Goal: Task Accomplishment & Management: Manage account settings

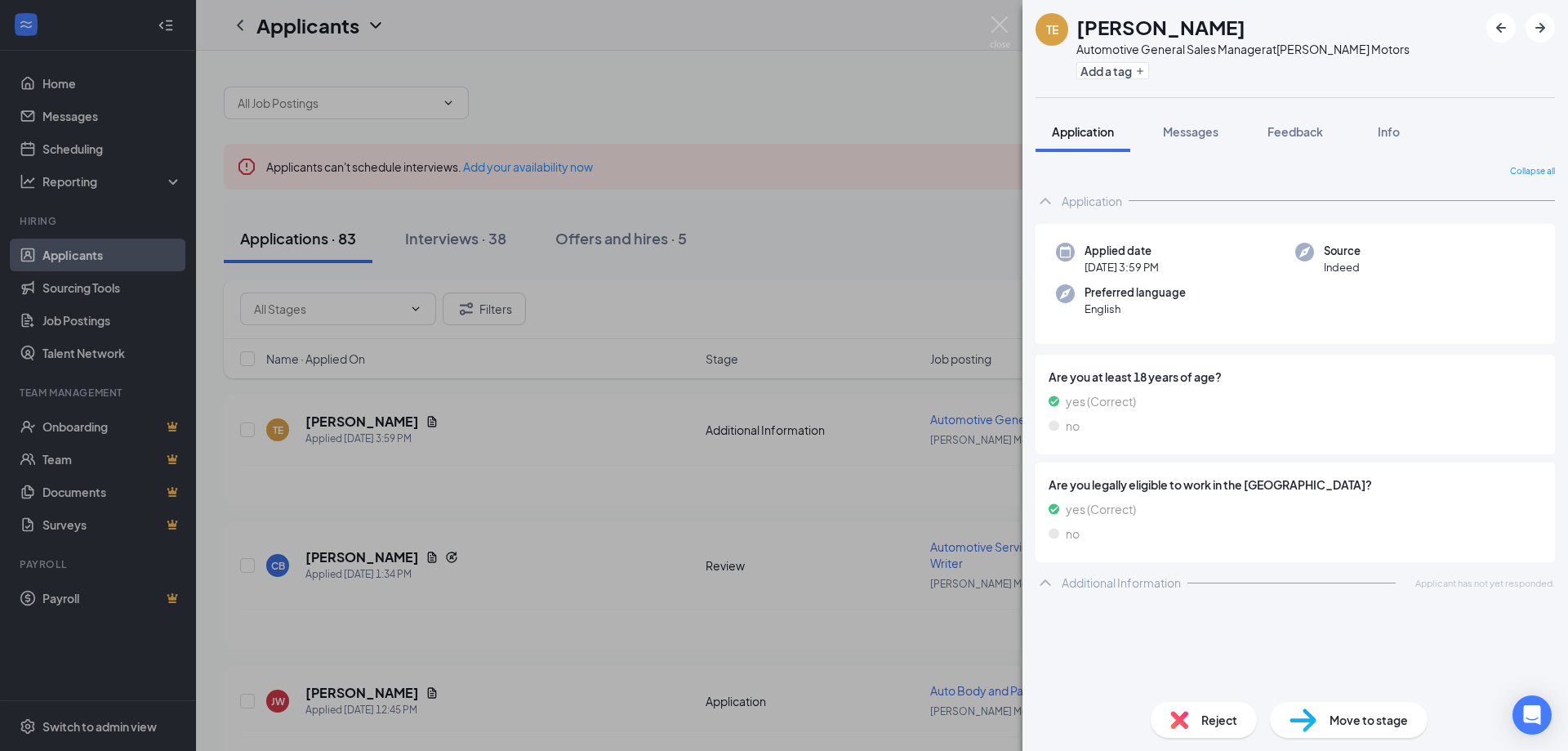
click at [848, 188] on div "TE [PERSON_NAME] Automotive General Sales Manager at [PERSON_NAME] Motors Add a…" at bounding box center [784, 376] width 1568 height 751
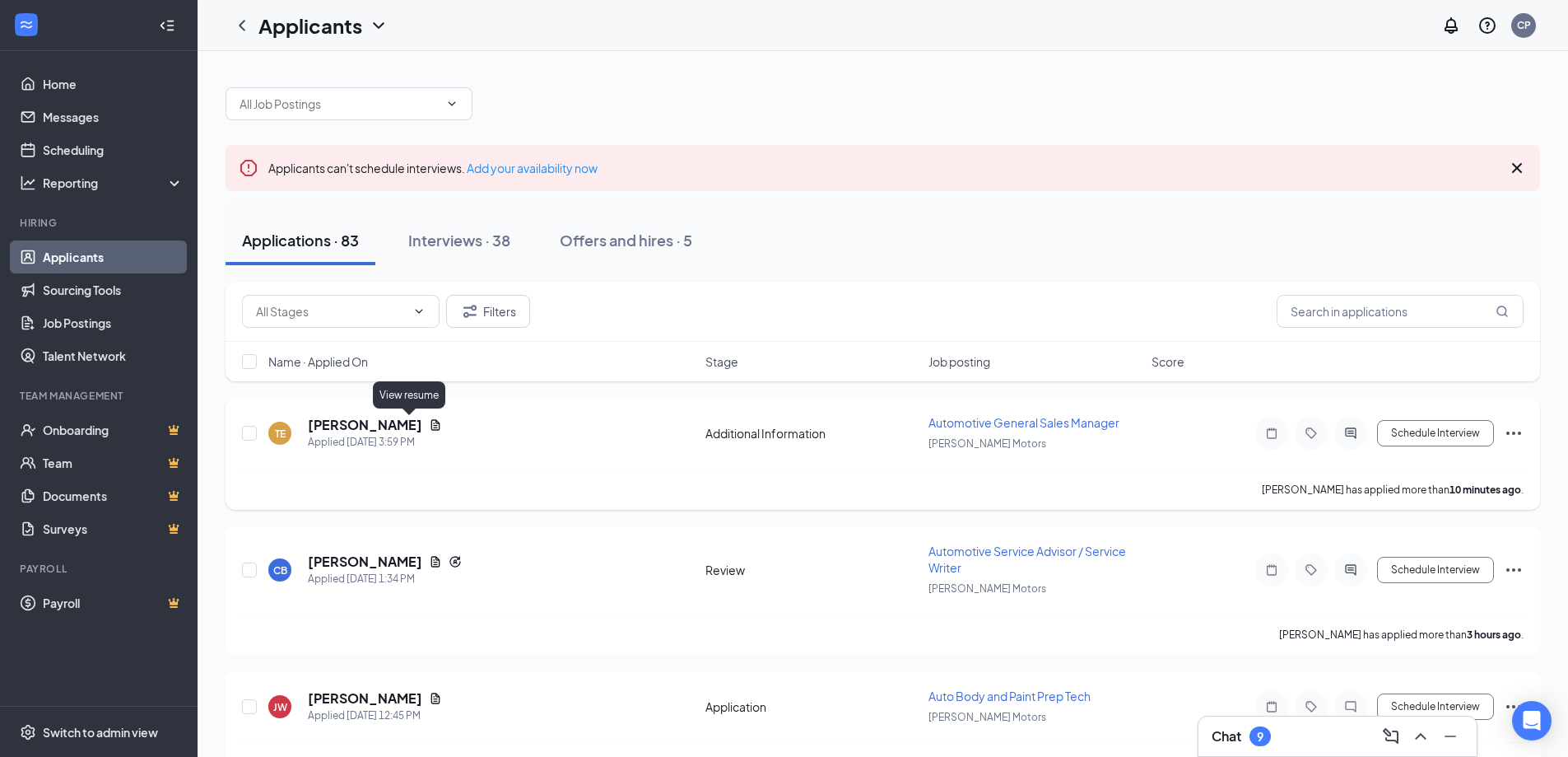
click at [428, 419] on icon "Document" at bounding box center [434, 424] width 13 height 13
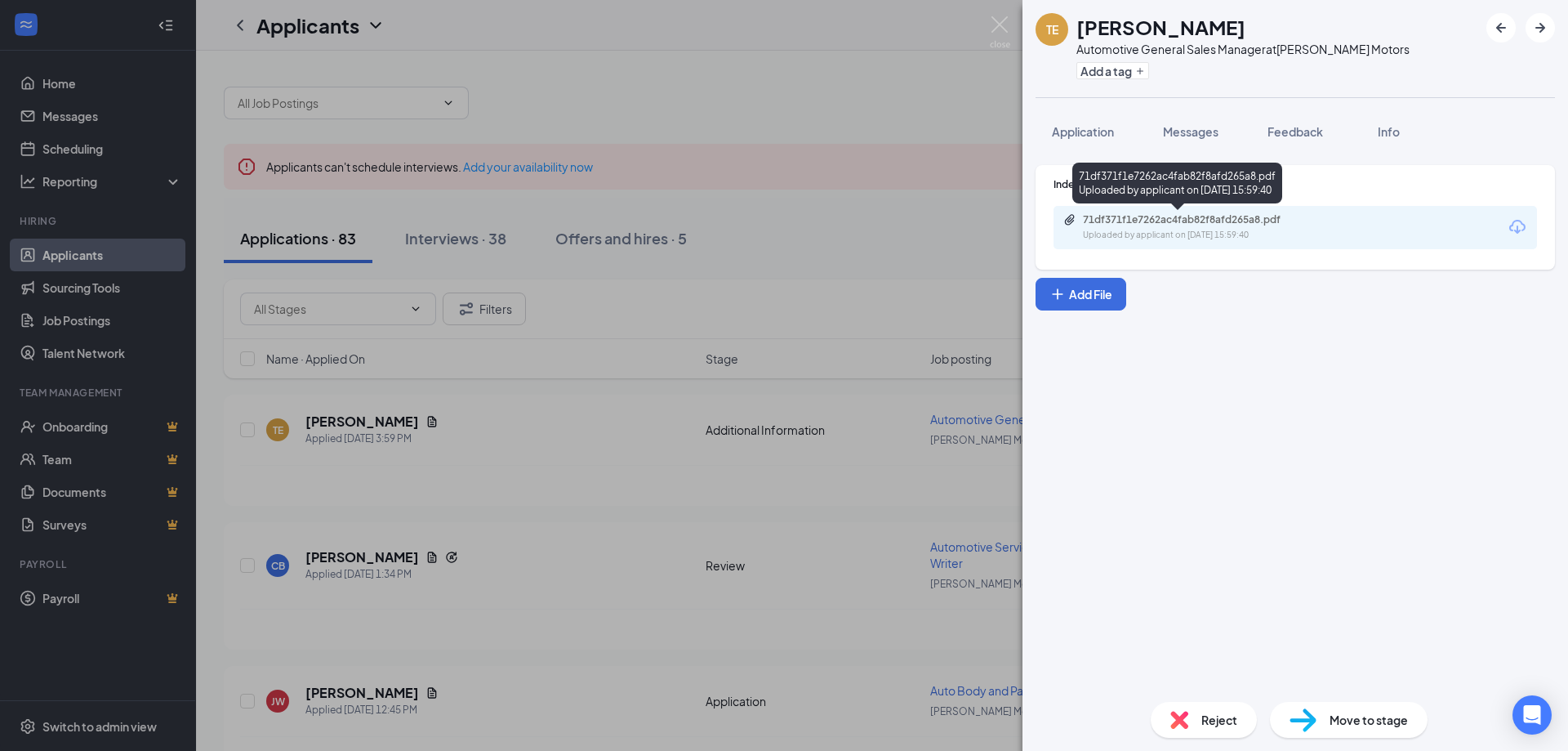
click at [1170, 218] on div "71df371f1e7262ac4fab82f8afd265a8.pdf" at bounding box center [1197, 219] width 229 height 13
click at [769, 116] on div "TE [PERSON_NAME] Automotive General Sales Manager at [PERSON_NAME] Motors Add a…" at bounding box center [784, 376] width 1568 height 751
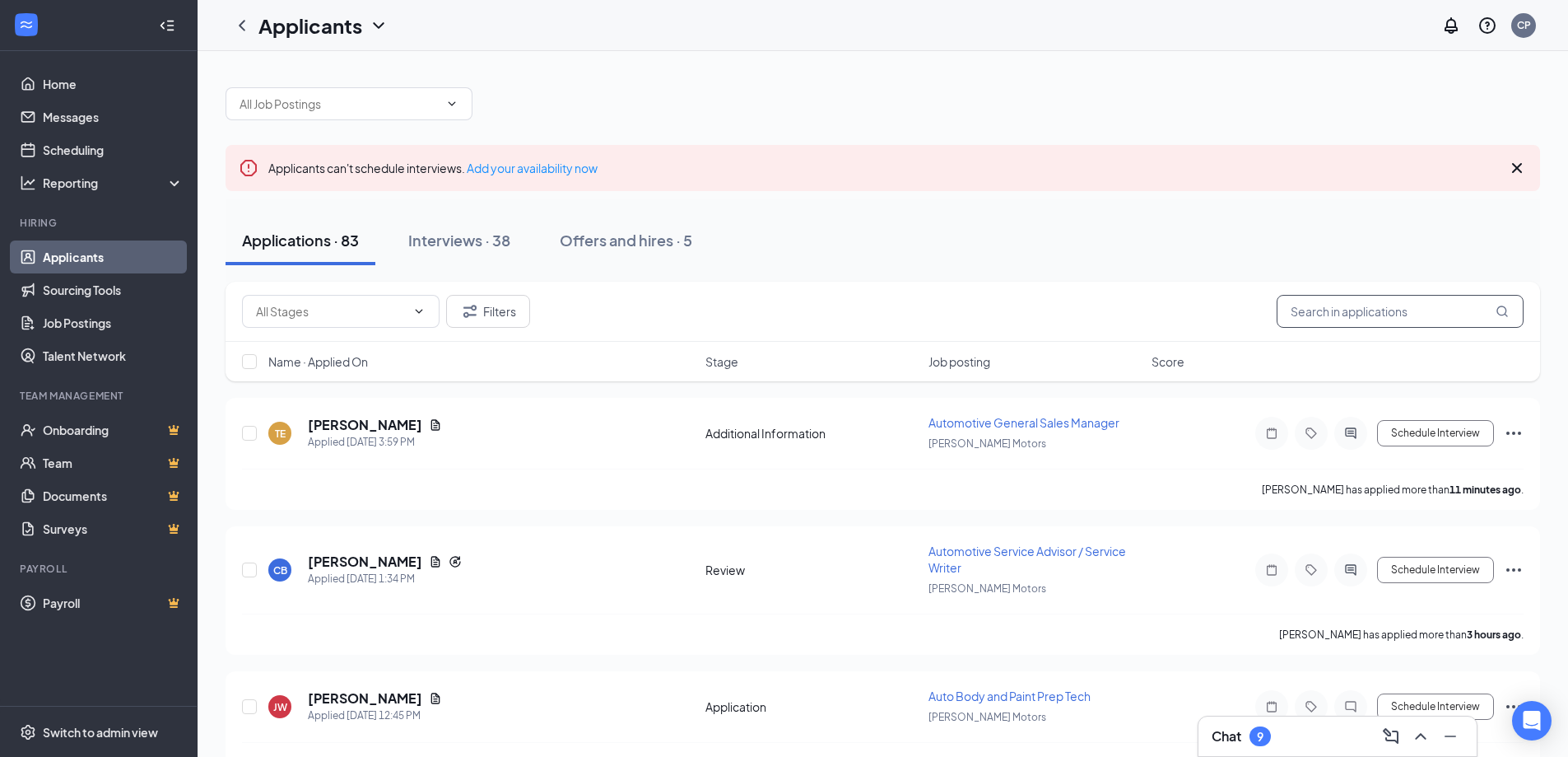
click at [1364, 312] on input "text" at bounding box center [1399, 311] width 247 height 33
type input "Paul"
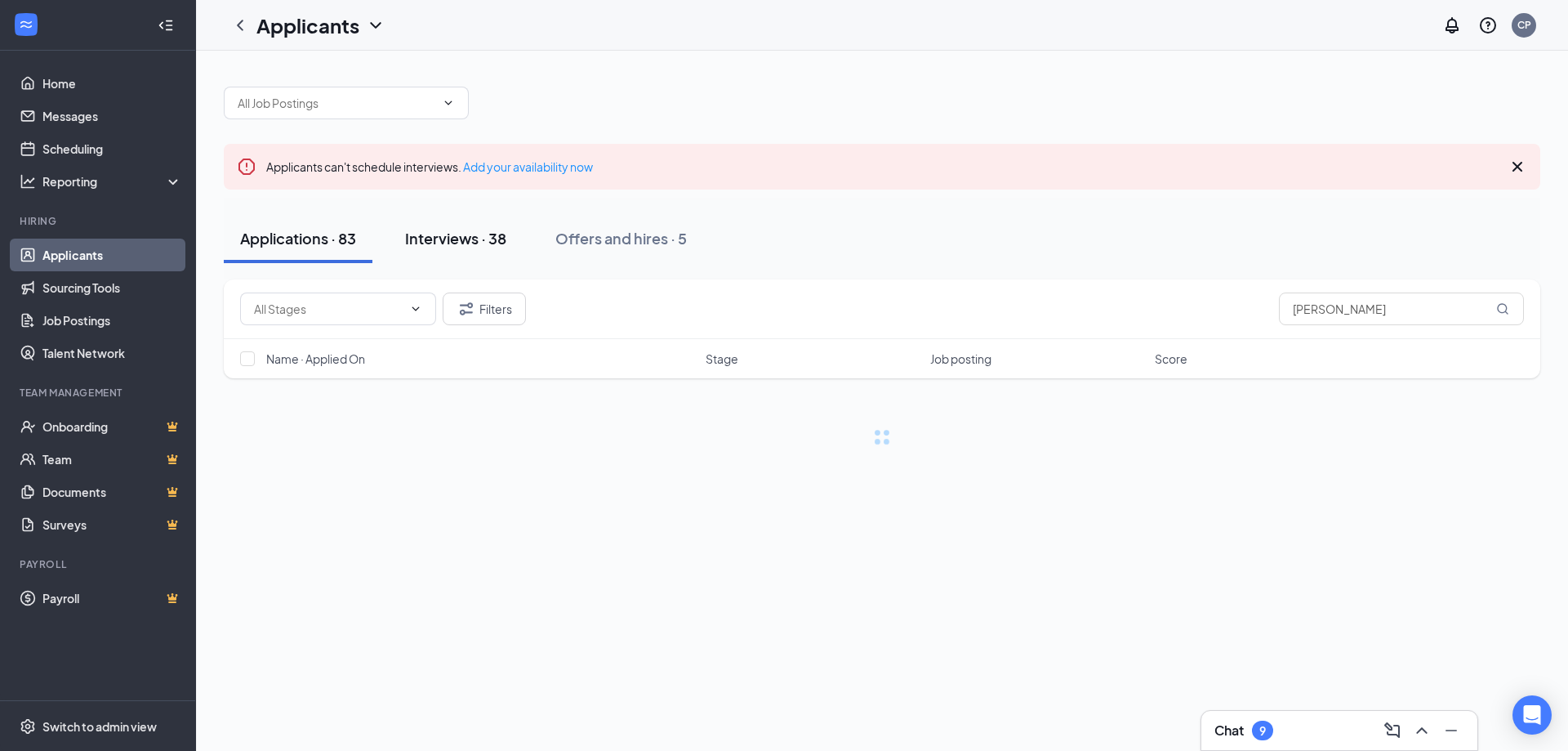
click at [474, 248] on div "Interviews · 38" at bounding box center [456, 238] width 101 height 21
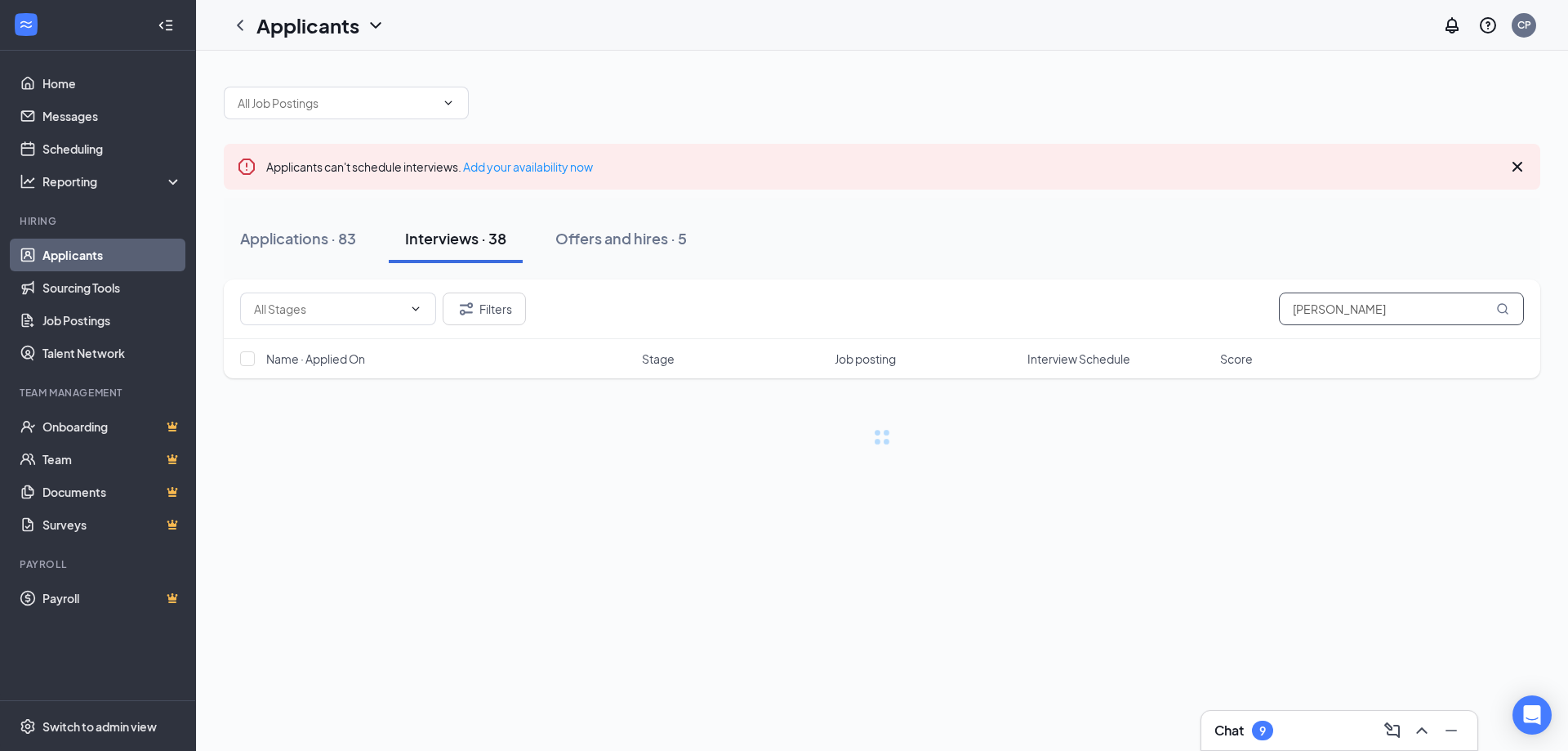
click at [1501, 311] on icon "MagnifyingGlass" at bounding box center [1502, 308] width 13 height 13
click at [646, 234] on div "Offers and hires · 5" at bounding box center [621, 238] width 132 height 21
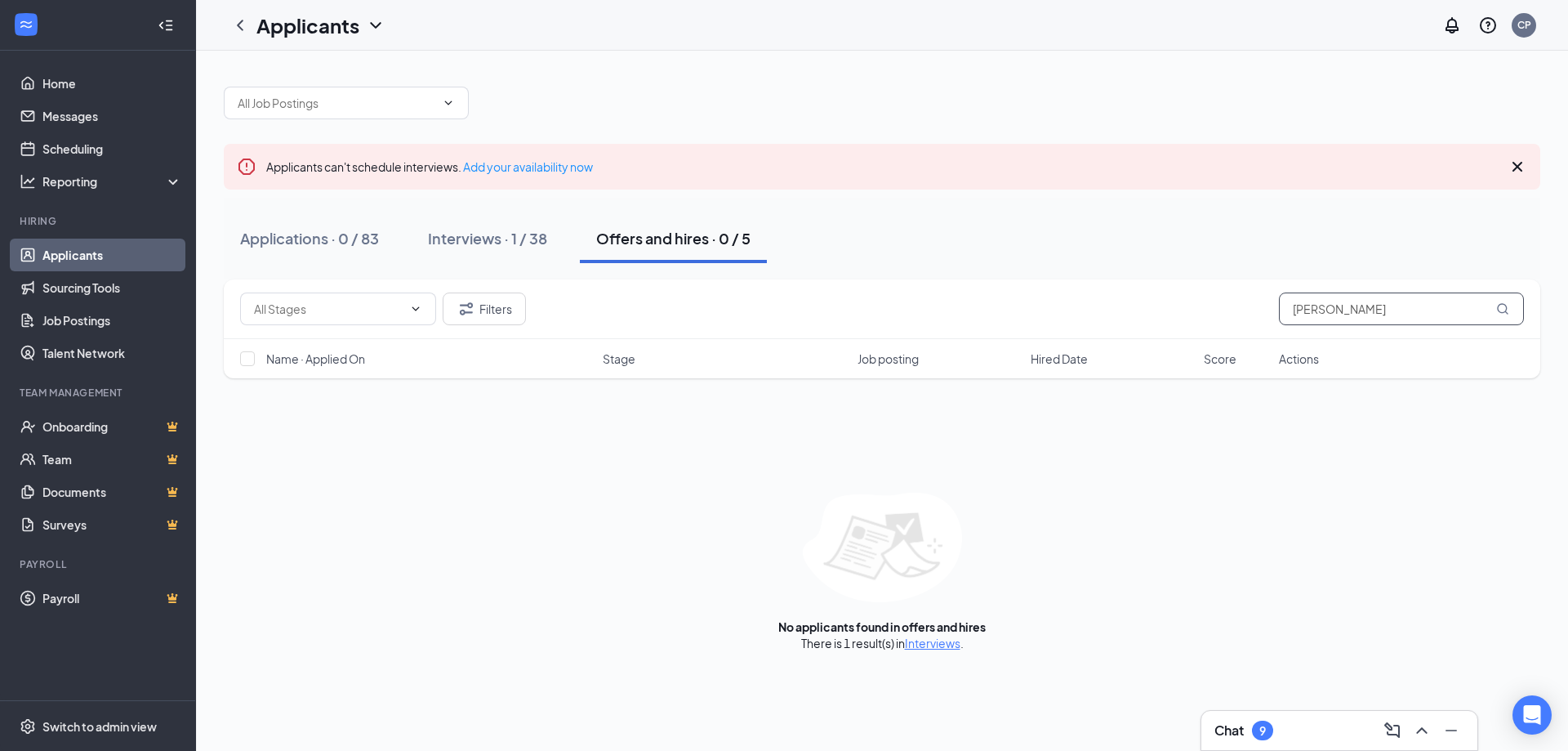
click at [1504, 309] on icon "MagnifyingGlass" at bounding box center [1502, 308] width 13 height 13
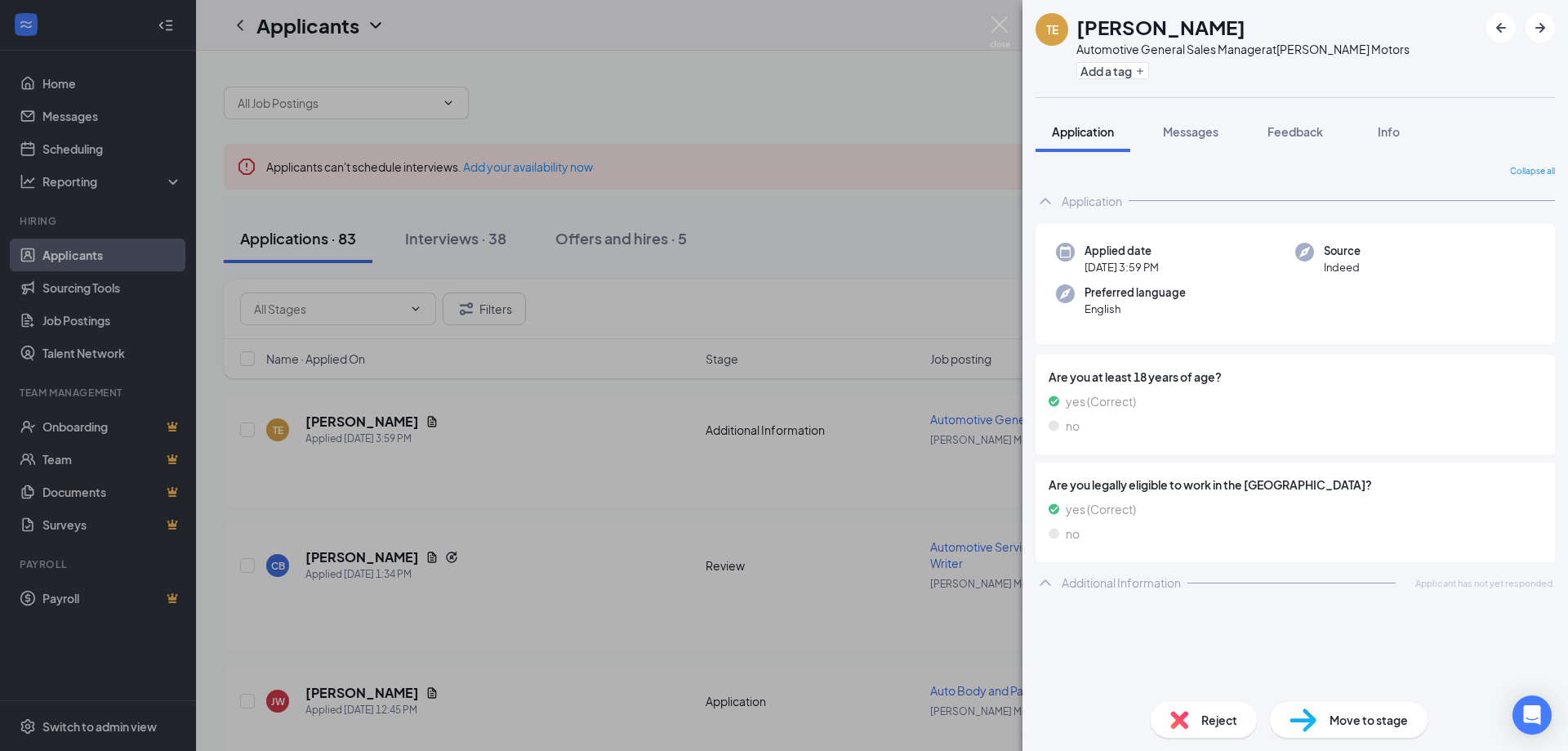
click at [855, 232] on div "TE [PERSON_NAME] Automotive General Sales Manager at [PERSON_NAME] Motors Add a…" at bounding box center [784, 376] width 1568 height 751
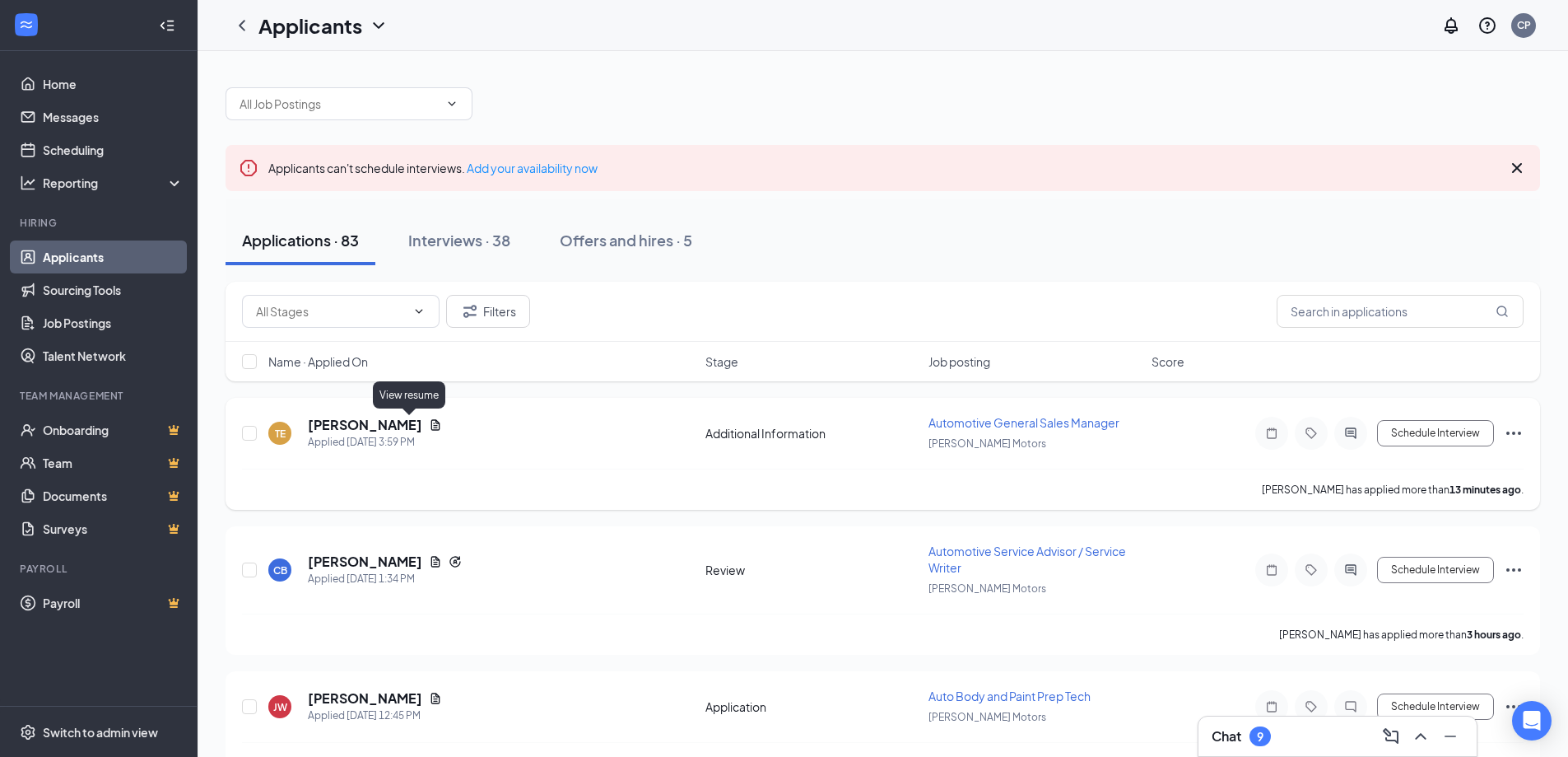
click at [431, 419] on icon "Document" at bounding box center [435, 424] width 9 height 11
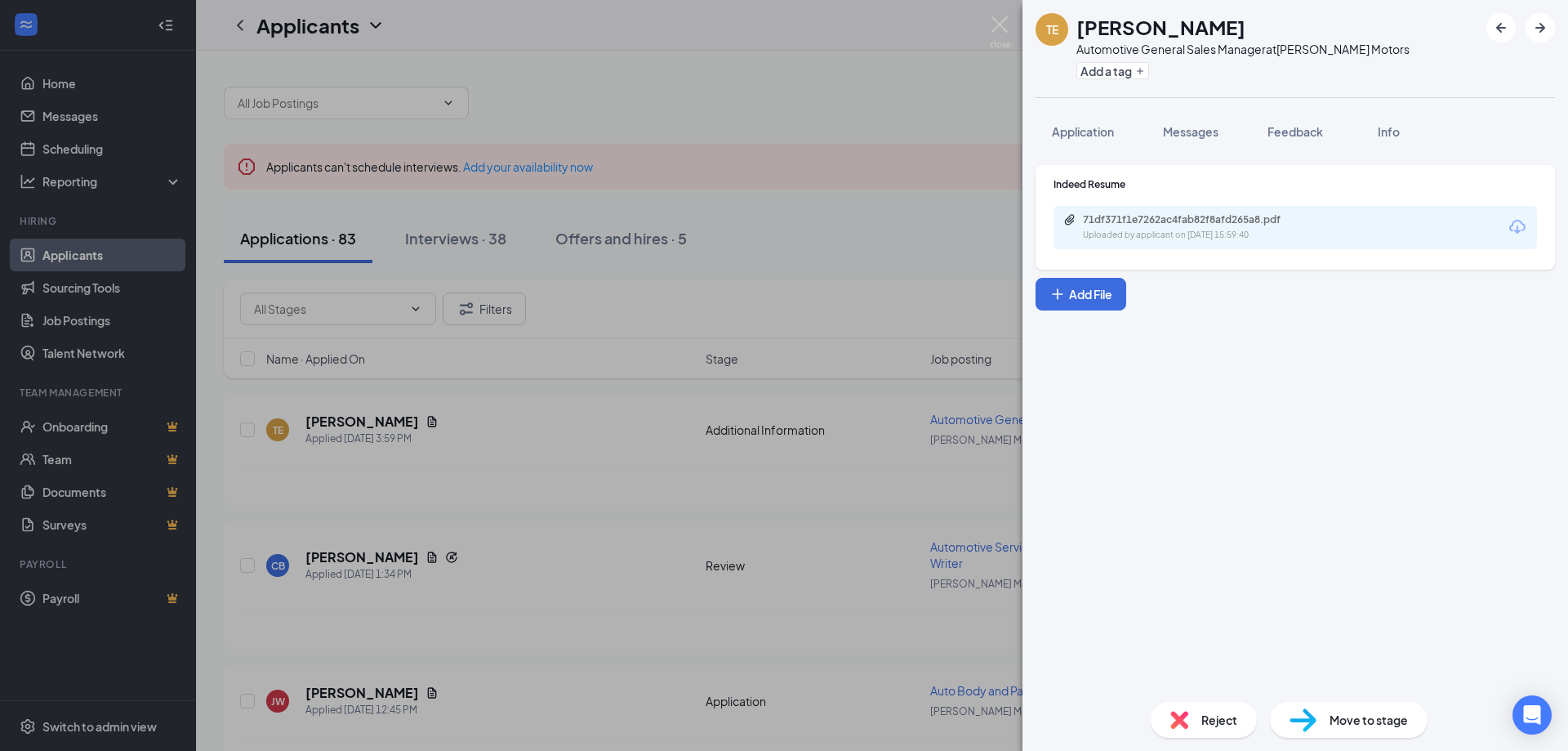
click at [809, 191] on div "TE [PERSON_NAME] Automotive General Sales Manager at [PERSON_NAME] Motors Add a…" at bounding box center [784, 376] width 1568 height 751
